Goal: Task Accomplishment & Management: Use online tool/utility

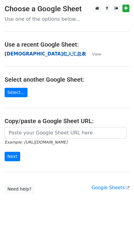
click at [23, 56] on strong "[DEMOGRAPHIC_DATA]红人汇总表" at bounding box center [45, 53] width 81 height 5
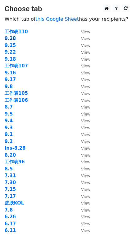
click at [10, 38] on strong "9.28" at bounding box center [10, 38] width 11 height 5
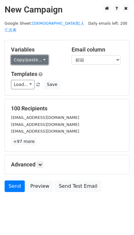
click at [35, 55] on link "Copy/paste..." at bounding box center [29, 59] width 37 height 9
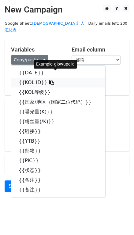
click at [31, 78] on link "{{KOL ID}}" at bounding box center [58, 83] width 94 height 10
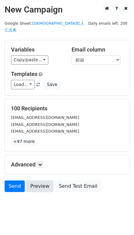
click at [39, 181] on link "Preview" at bounding box center [39, 187] width 27 height 12
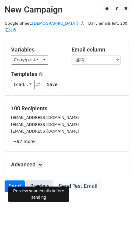
click at [41, 182] on link "Preview" at bounding box center [39, 187] width 27 height 12
click at [43, 181] on link "Preview" at bounding box center [39, 187] width 27 height 12
click at [42, 181] on link "Preview" at bounding box center [39, 187] width 27 height 12
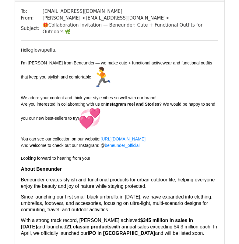
scroll to position [61, 0]
